Goal: Information Seeking & Learning: Understand process/instructions

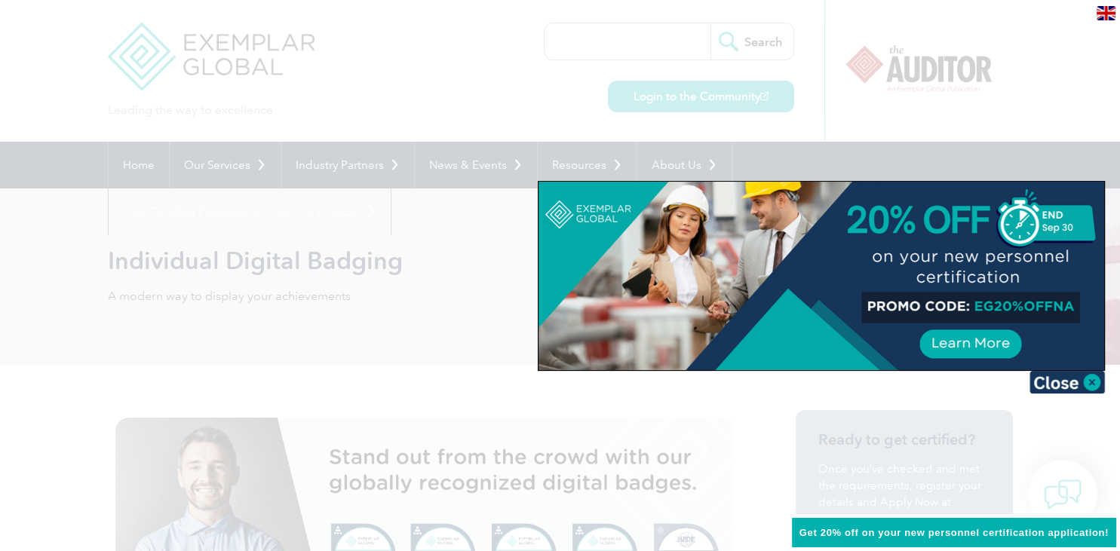
click at [472, 339] on div at bounding box center [560, 275] width 1120 height 551
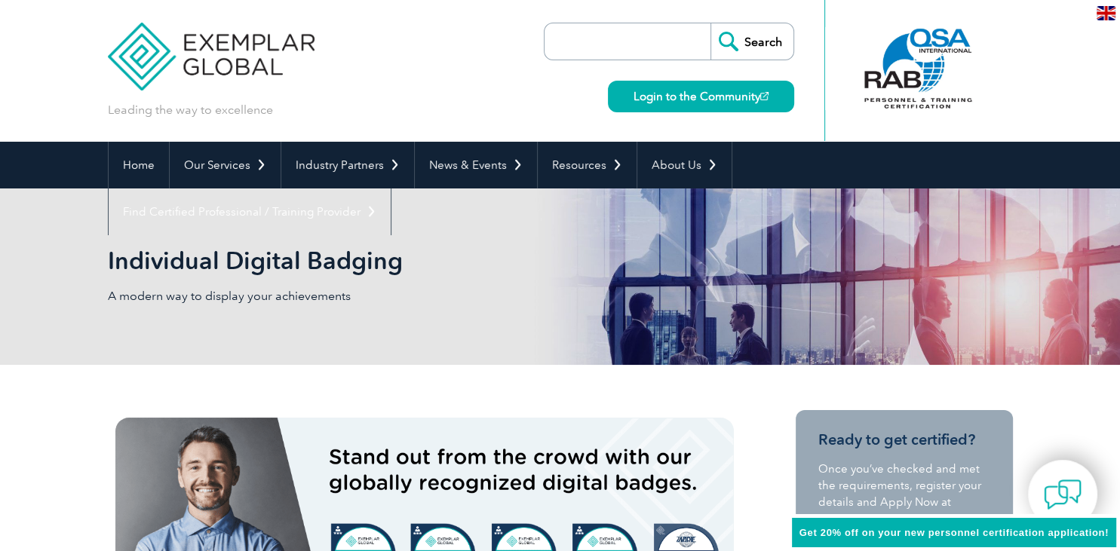
click at [553, 35] on input "search" at bounding box center [631, 41] width 158 height 36
click at [565, 38] on input "search" at bounding box center [631, 41] width 158 height 36
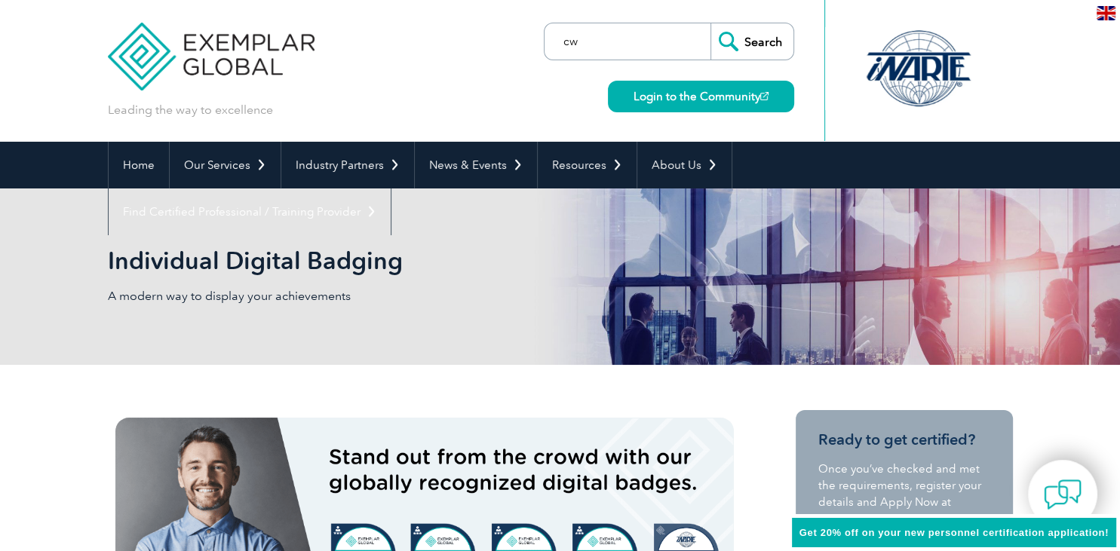
type input "c"
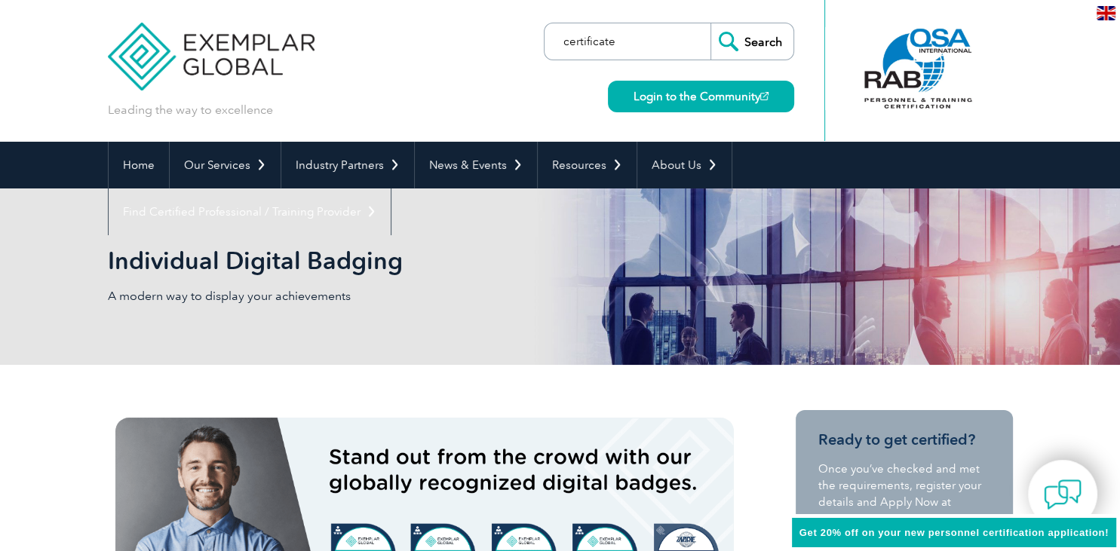
type input "certificate"
click at [764, 41] on input "Search" at bounding box center [751, 41] width 83 height 36
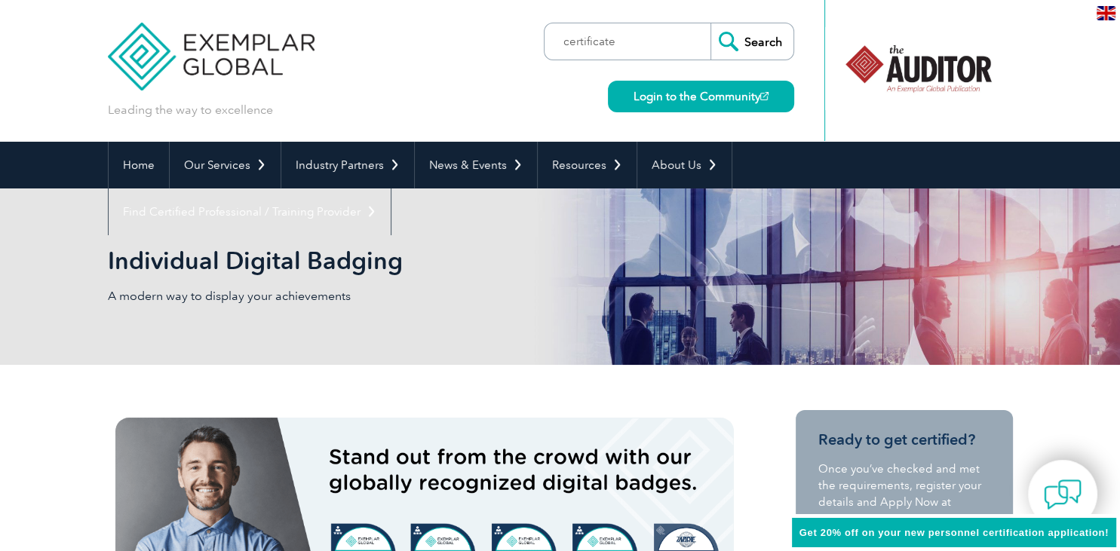
click at [764, 41] on input "Search" at bounding box center [751, 41] width 83 height 36
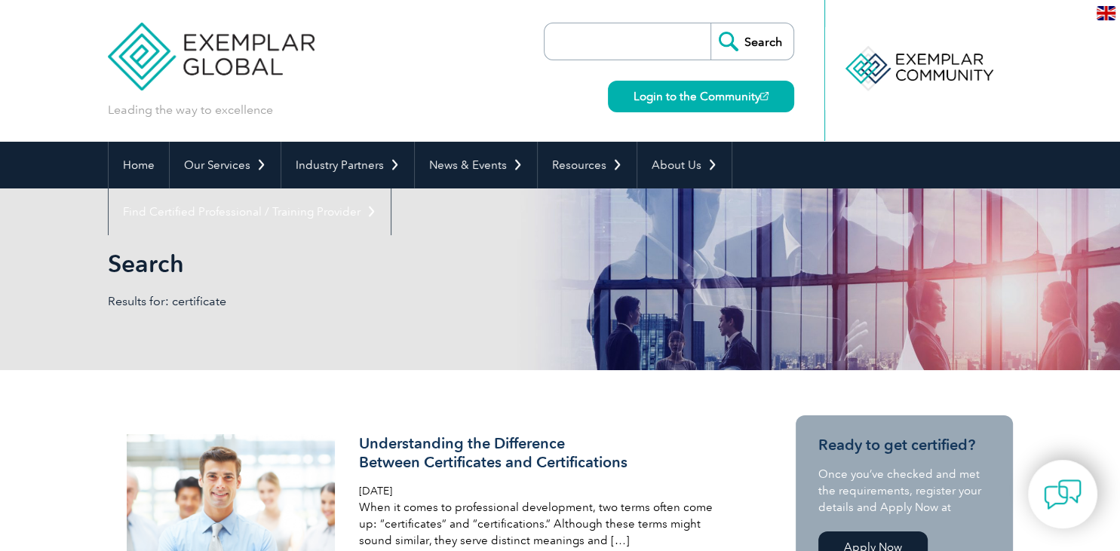
click at [625, 47] on input "search" at bounding box center [631, 41] width 158 height 36
type input "download certificate"
click at [710, 23] on input "Search" at bounding box center [751, 41] width 83 height 36
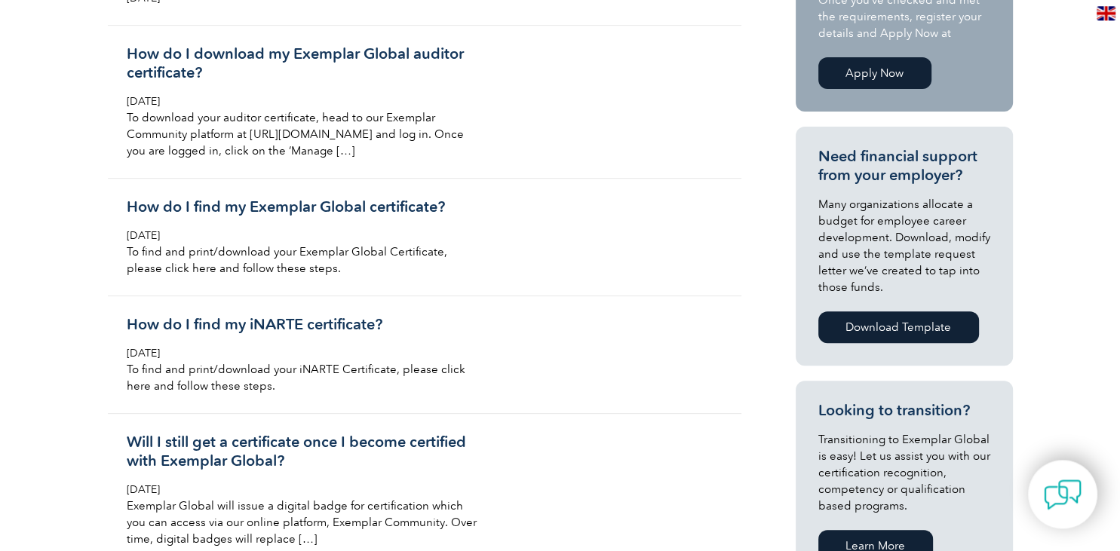
scroll to position [525, 0]
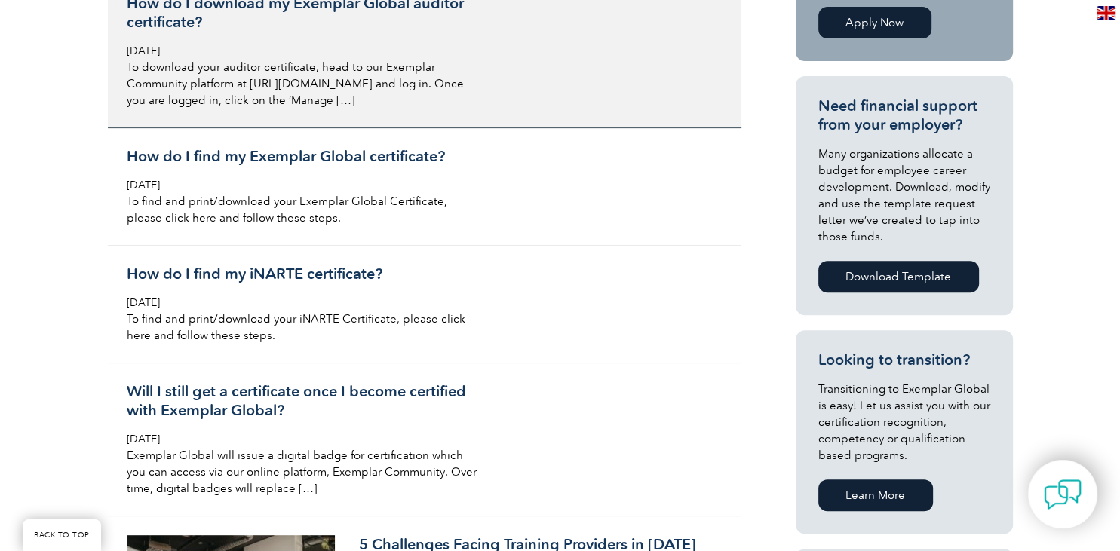
click at [364, 6] on h3 "How do I download my Exemplar Global auditor certificate?" at bounding box center [305, 13] width 357 height 38
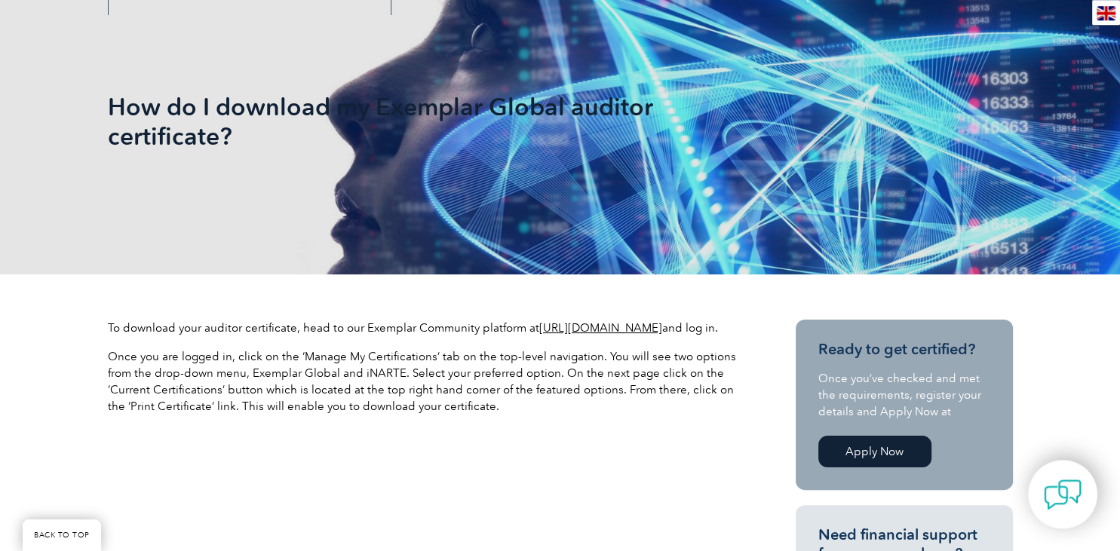
scroll to position [213, 0]
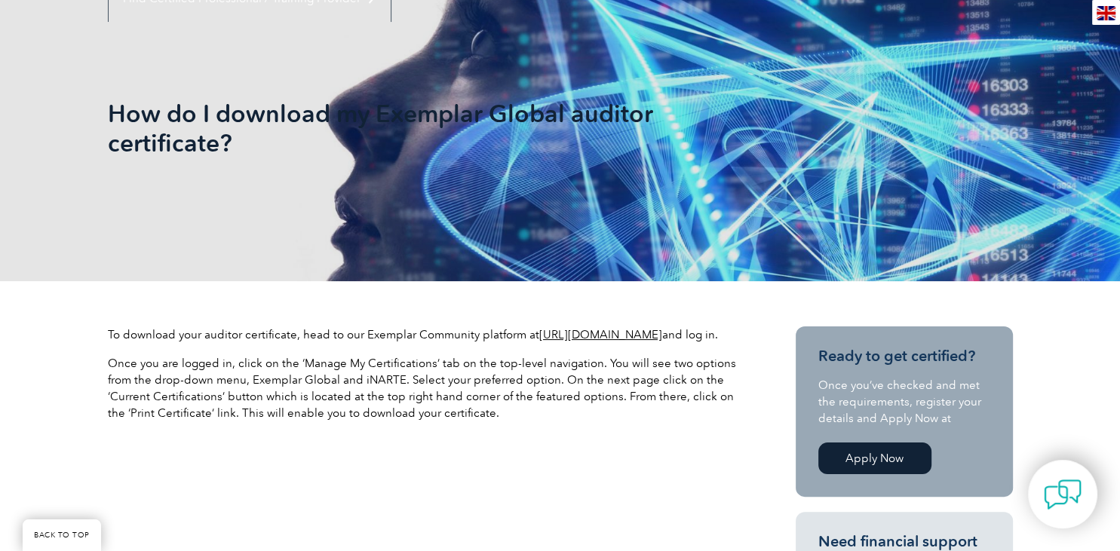
click at [612, 332] on link "https://community.exemplarglobal.org/" at bounding box center [600, 335] width 123 height 14
